Goal: Communication & Community: Share content

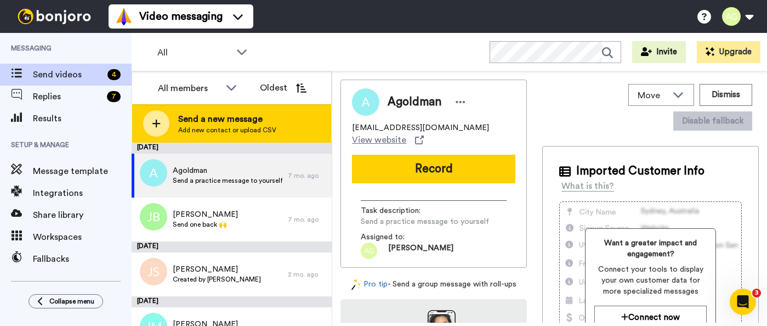
click at [149, 118] on div at bounding box center [156, 123] width 26 height 26
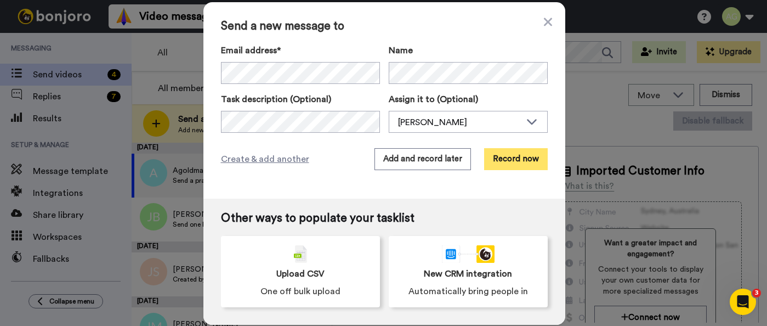
click at [509, 162] on button "Record now" at bounding box center [516, 159] width 64 height 22
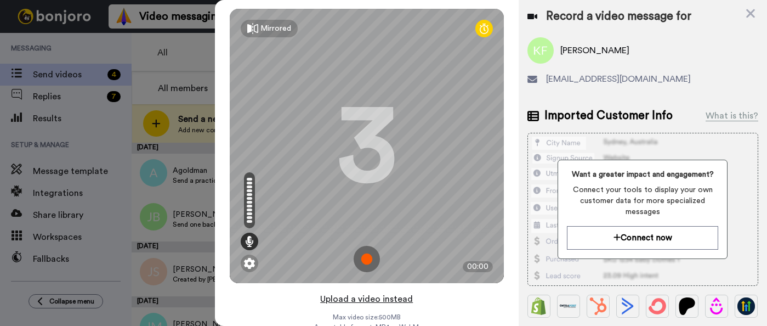
click at [357, 299] on button "Upload a video instead" at bounding box center [366, 299] width 99 height 14
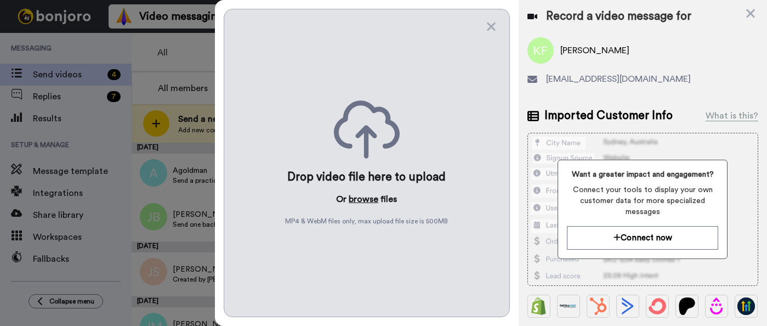
click at [363, 196] on button "browse" at bounding box center [364, 198] width 30 height 13
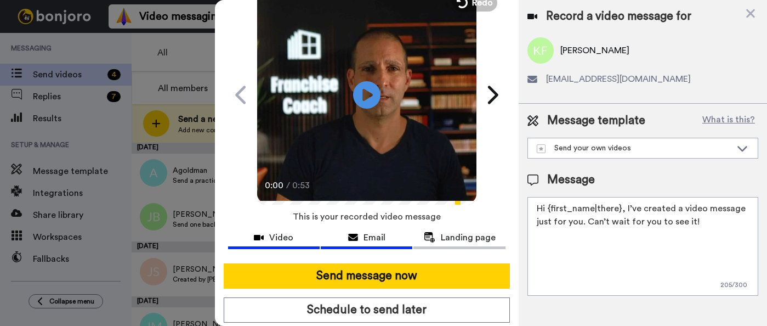
scroll to position [83, 0]
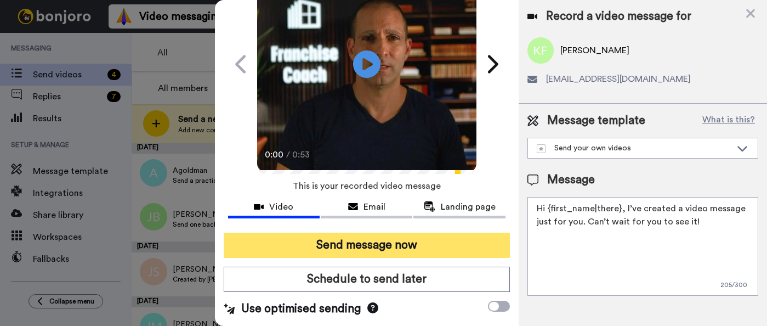
click at [401, 242] on button "Send message now" at bounding box center [367, 244] width 286 height 25
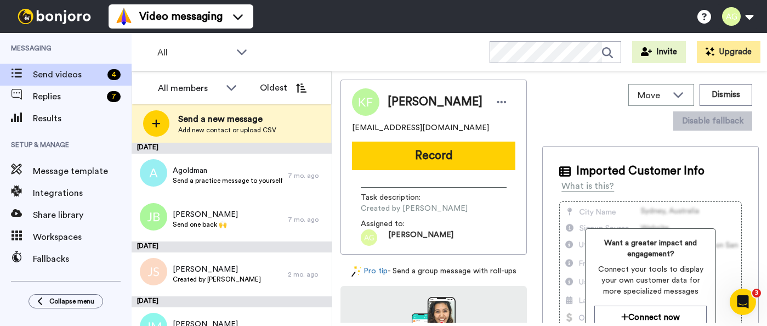
scroll to position [0, 0]
